Goal: Check status

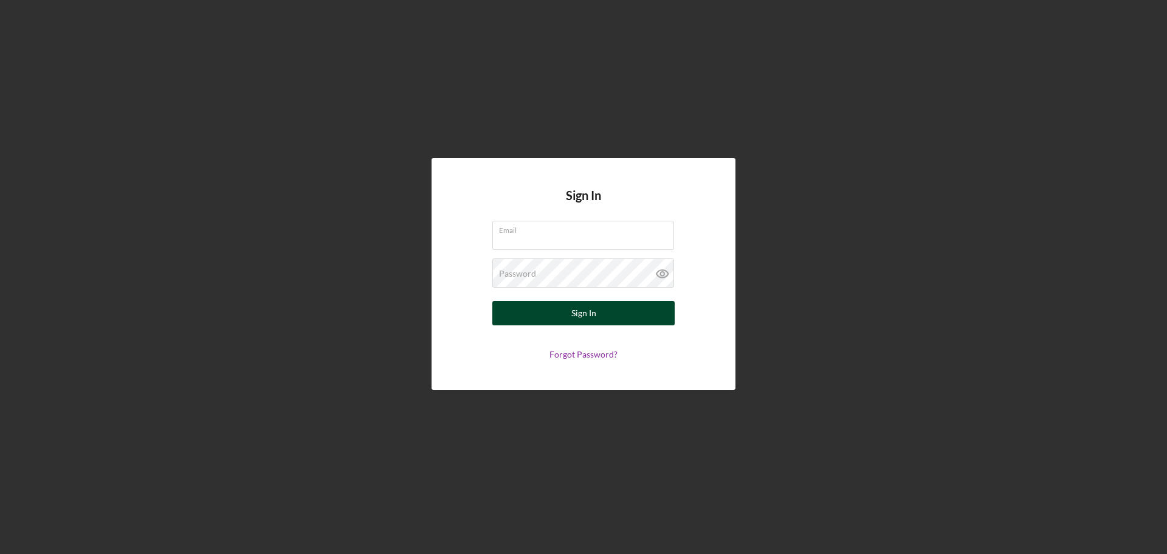
type input "[PERSON_NAME][EMAIL_ADDRESS][DOMAIN_NAME]"
click at [608, 311] on button "Sign In" at bounding box center [584, 313] width 182 height 24
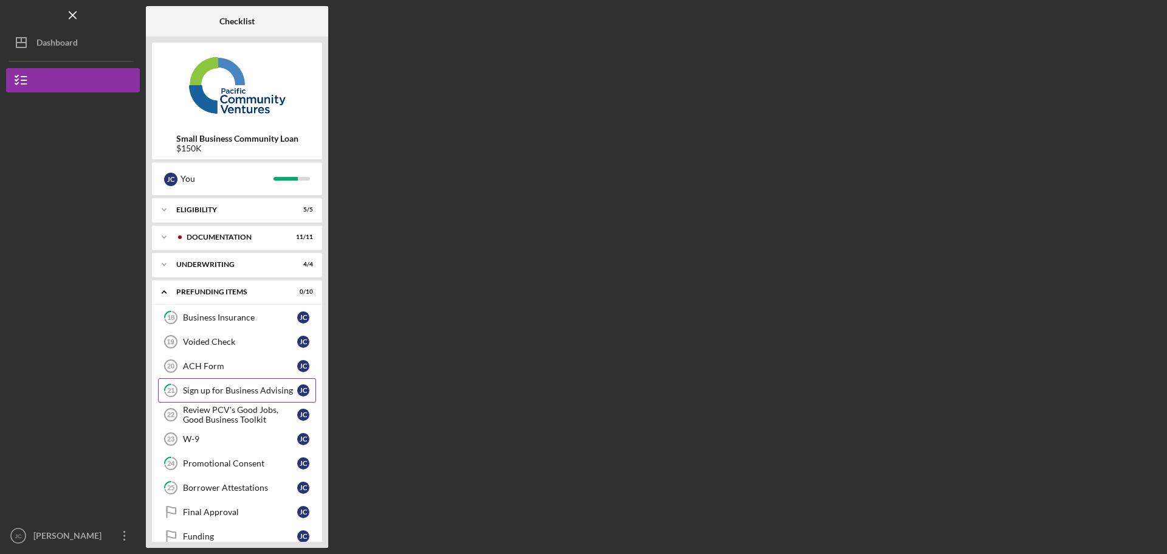
scroll to position [19, 0]
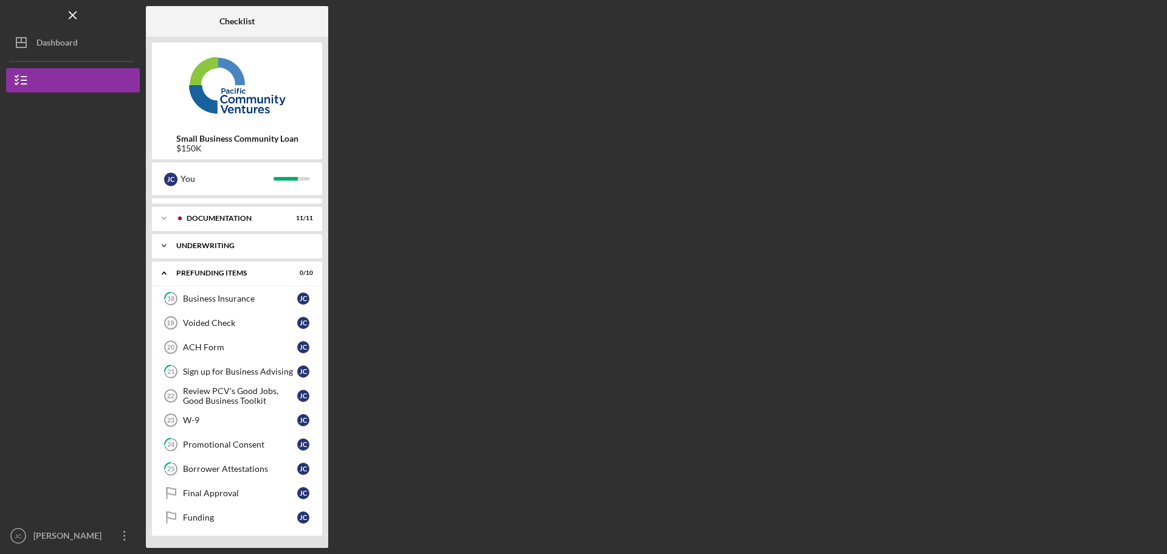
click at [219, 246] on div "Underwriting" at bounding box center [241, 245] width 131 height 7
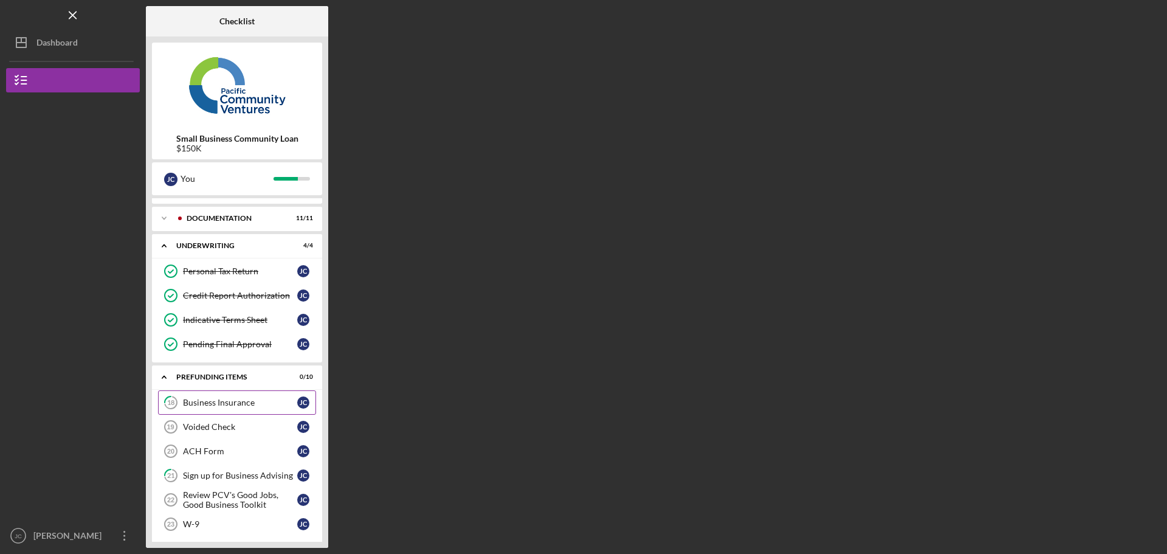
click at [203, 408] on link "18 Business Insurance [PERSON_NAME]" at bounding box center [237, 402] width 158 height 24
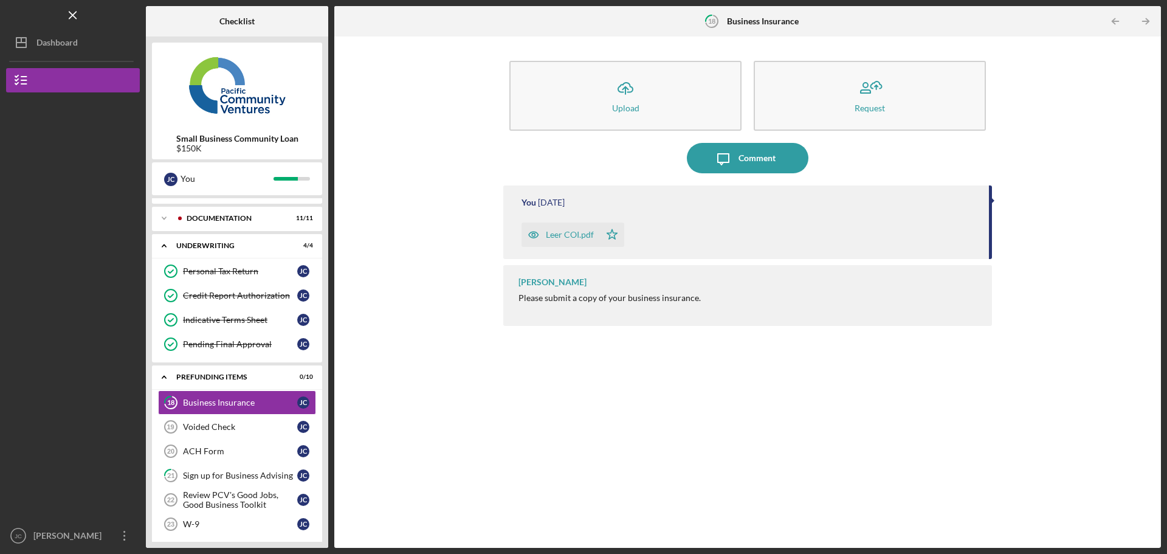
click at [574, 236] on div "Leer COI.pdf" at bounding box center [570, 235] width 48 height 10
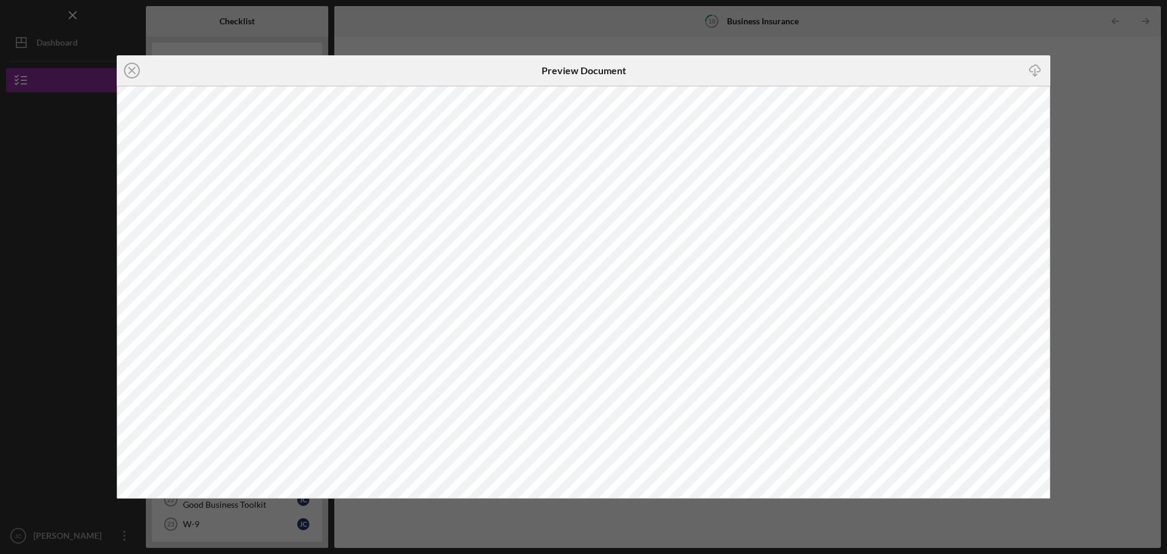
click at [1091, 131] on div "Icon/Close Preview Document Icon/Download" at bounding box center [583, 277] width 1167 height 554
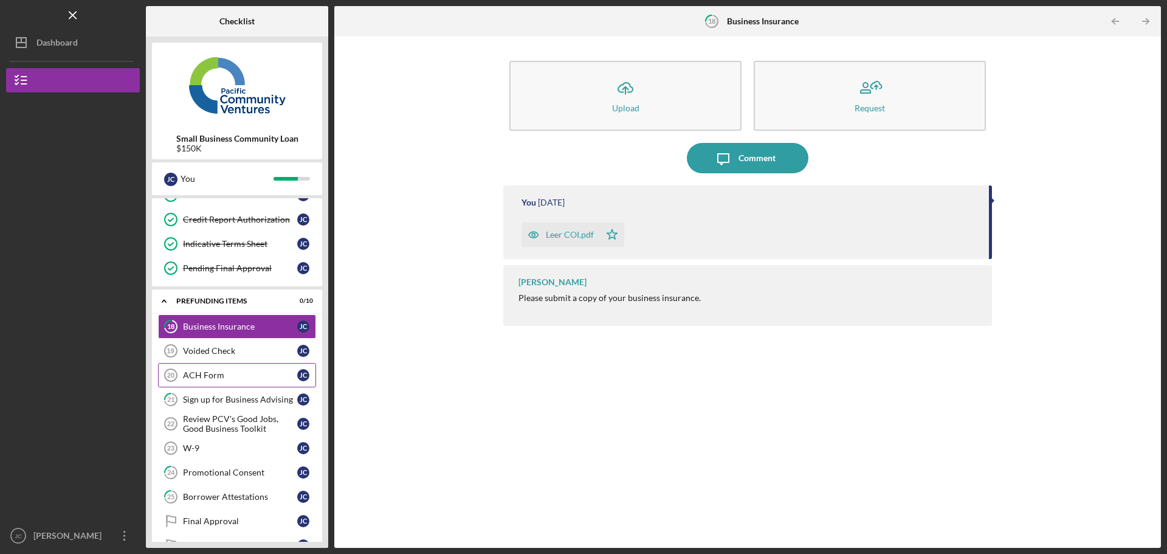
scroll to position [123, 0]
